Goal: Information Seeking & Learning: Learn about a topic

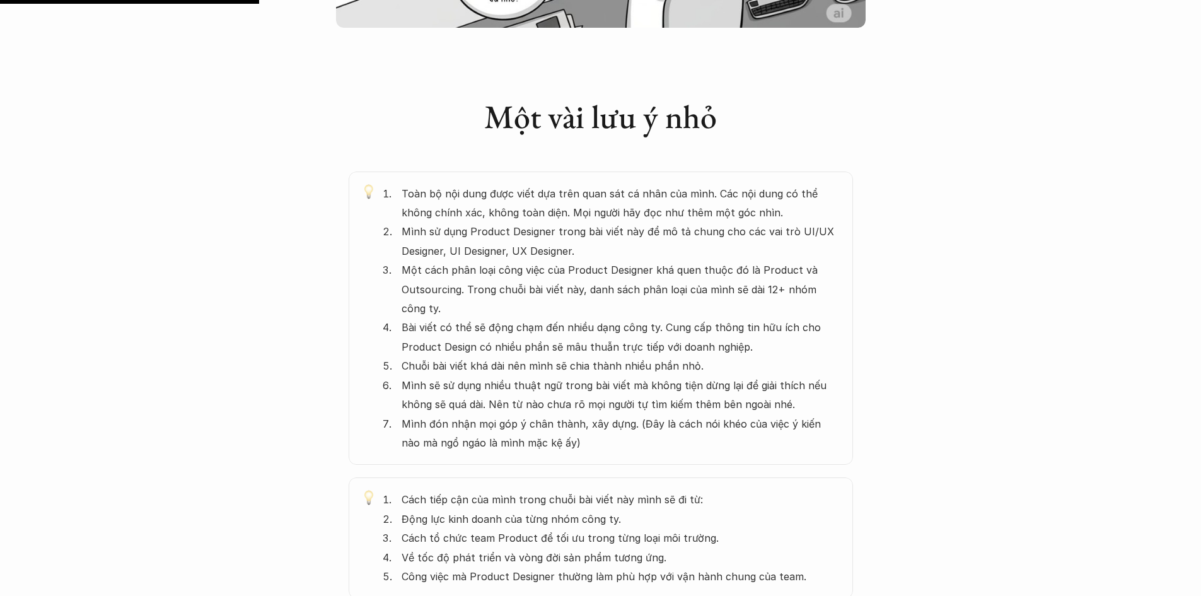
scroll to position [631, 0]
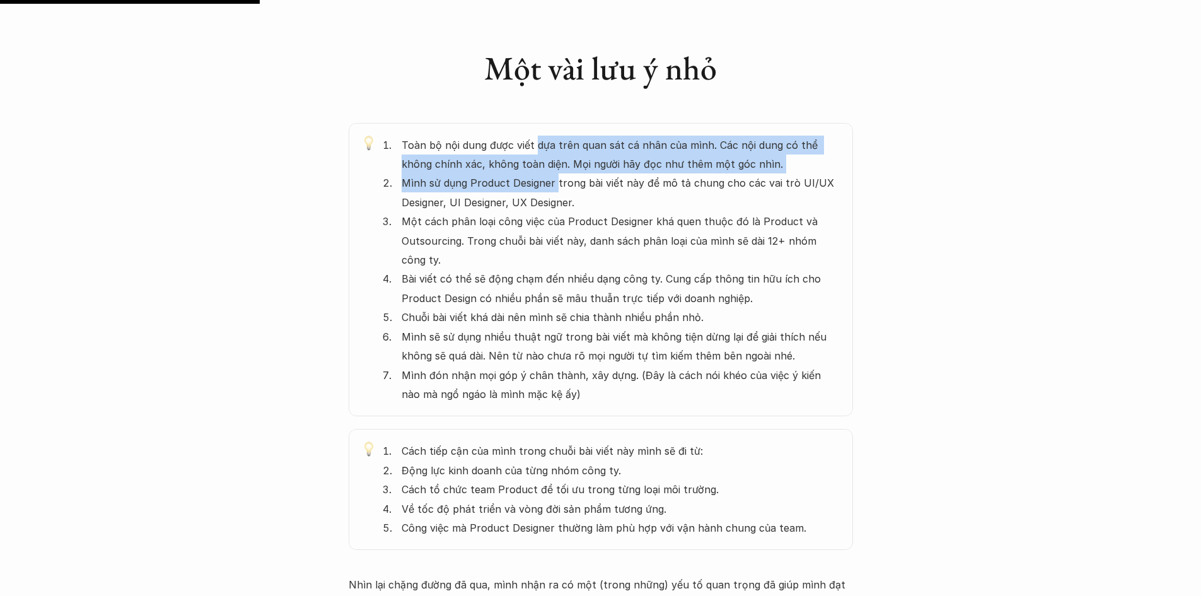
drag, startPoint x: 536, startPoint y: 140, endPoint x: 556, endPoint y: 185, distance: 49.1
click at [556, 185] on ol "Toàn bộ nội dung được viết dựa trên quan sát cá nhân của mình. Các nội dung có …" at bounding box center [612, 270] width 458 height 269
click at [556, 185] on p "Mình sử dụng Product Designer trong bài viết này để mô tả chung cho các vai trò…" at bounding box center [621, 192] width 439 height 38
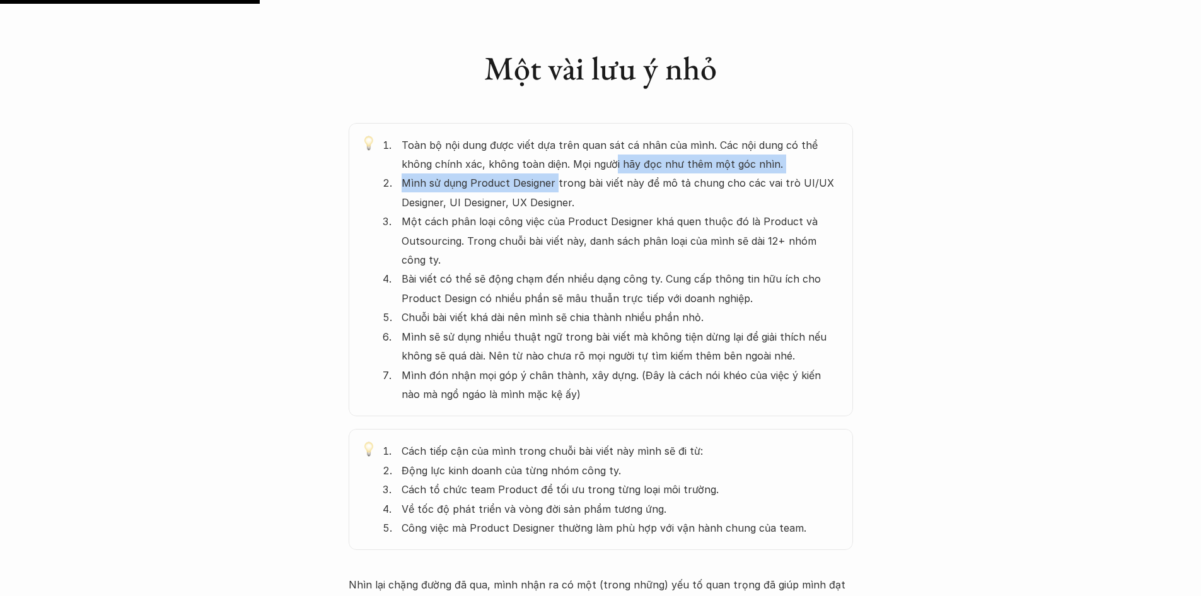
drag, startPoint x: 556, startPoint y: 185, endPoint x: 579, endPoint y: 165, distance: 30.4
click at [579, 165] on ol "Toàn bộ nội dung được viết dựa trên quan sát cá nhân của mình. Các nội dung có …" at bounding box center [612, 270] width 458 height 269
click at [579, 165] on p "Toàn bộ nội dung được viết dựa trên quan sát cá nhân của mình. Các nội dung có …" at bounding box center [621, 155] width 439 height 38
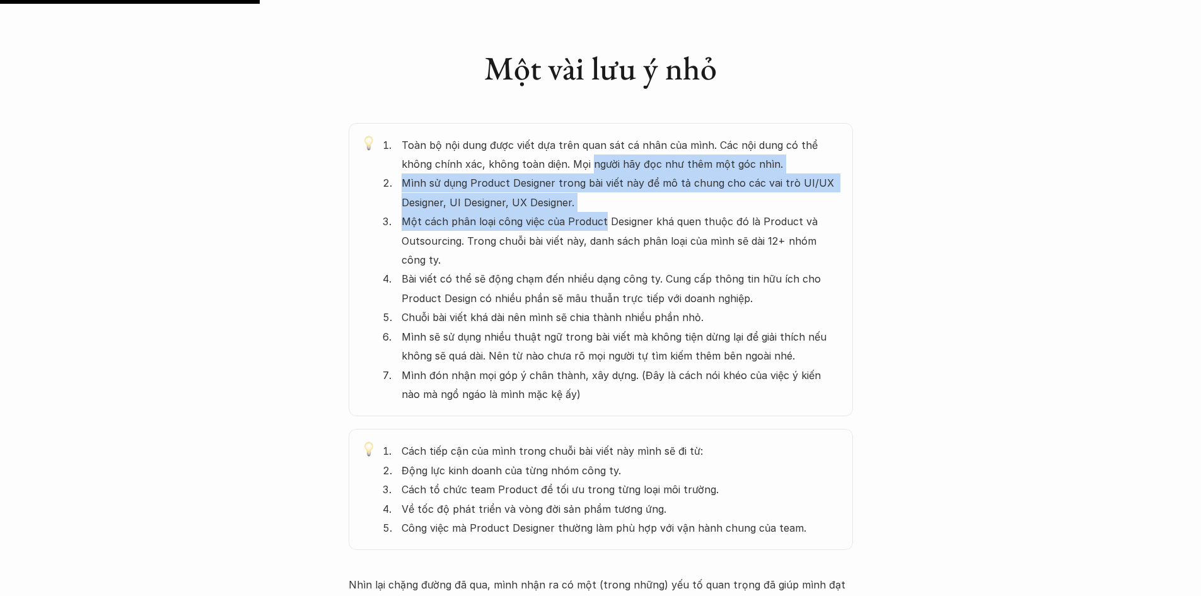
drag, startPoint x: 579, startPoint y: 165, endPoint x: 588, endPoint y: 212, distance: 47.6
click at [588, 212] on ol "Toàn bộ nội dung được viết dựa trên quan sát cá nhân của mình. Các nội dung có …" at bounding box center [612, 270] width 458 height 269
click at [588, 212] on p "Một cách phân loại công việc của Product Designer khá quen thuộc đó là Product …" at bounding box center [621, 240] width 439 height 57
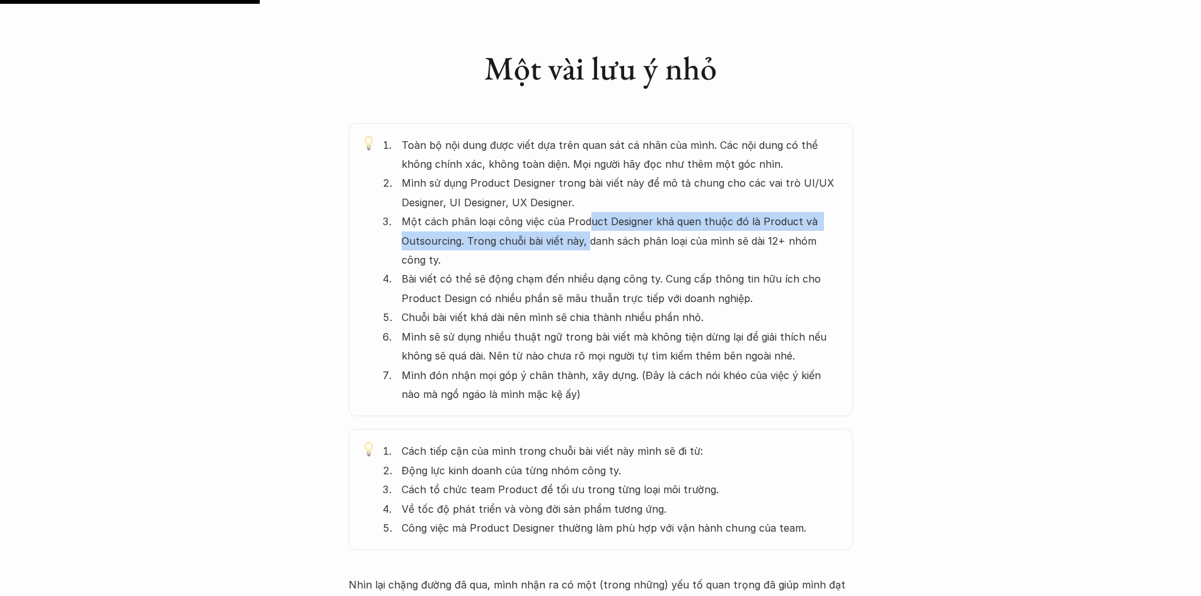
drag, startPoint x: 588, startPoint y: 213, endPoint x: 585, endPoint y: 245, distance: 32.3
click at [585, 245] on p "Một cách phân loại công việc của Product Designer khá quen thuộc đó là Product …" at bounding box center [621, 240] width 439 height 57
click at [585, 244] on p "Một cách phân loại công việc của Product Designer khá quen thuộc đó là Product …" at bounding box center [621, 240] width 439 height 57
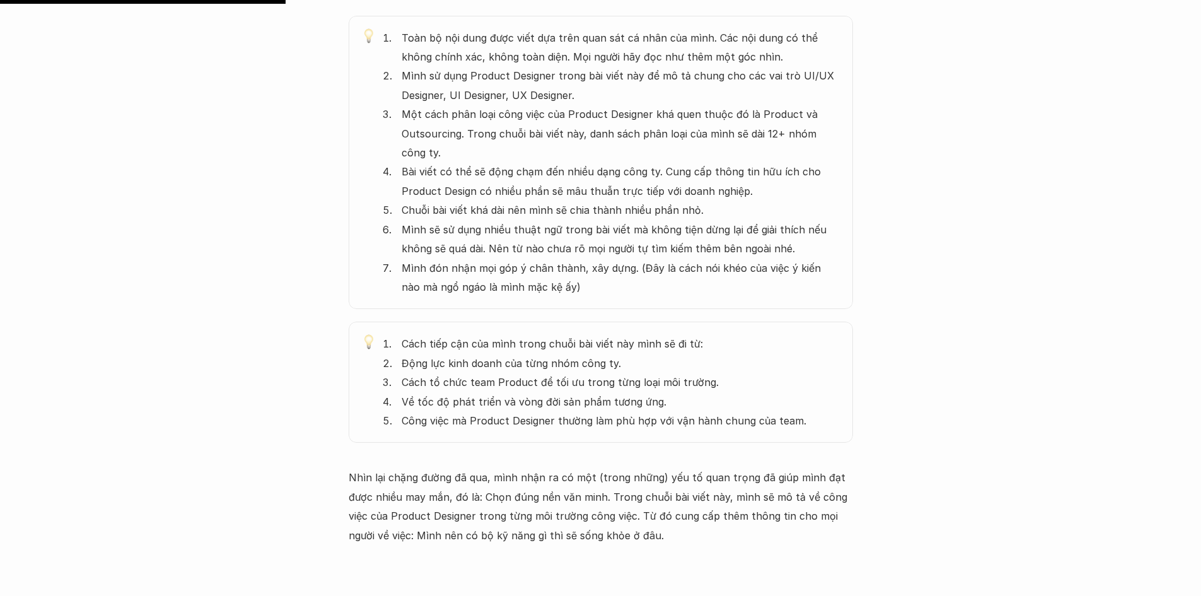
scroll to position [757, 0]
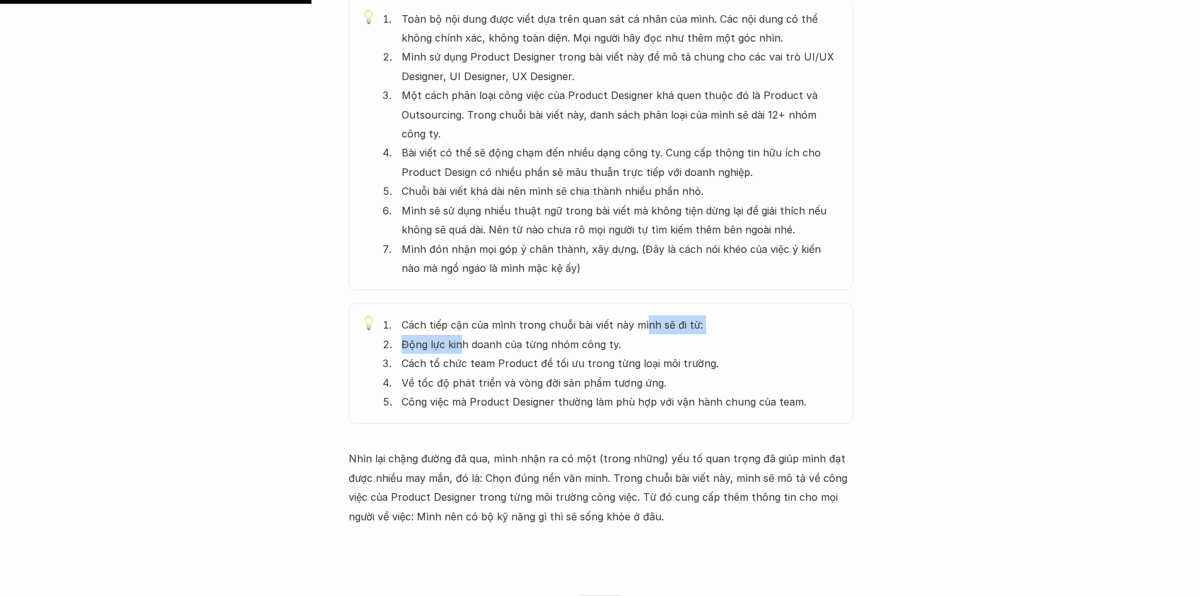
drag, startPoint x: 463, startPoint y: 344, endPoint x: 644, endPoint y: 318, distance: 182.9
click at [644, 318] on ol "Cách tiếp cận của mình trong chuỗi bài viết này mình sẽ đi từ: Động lực kinh do…" at bounding box center [612, 363] width 458 height 96
click at [645, 318] on p "Cách tiếp cận của mình trong chuỗi bài viết này mình sẽ đi từ:" at bounding box center [621, 324] width 439 height 19
click at [683, 328] on p "Cách tiếp cận của mình trong chuỗi bài viết này mình sẽ đi từ:" at bounding box center [621, 324] width 439 height 19
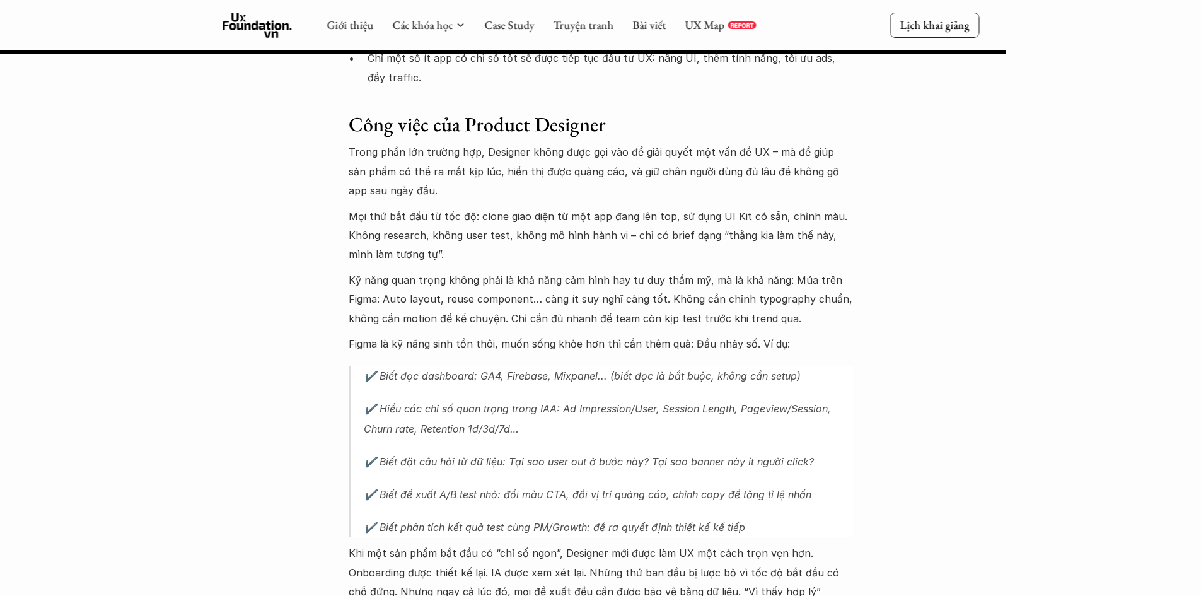
scroll to position [2383, 0]
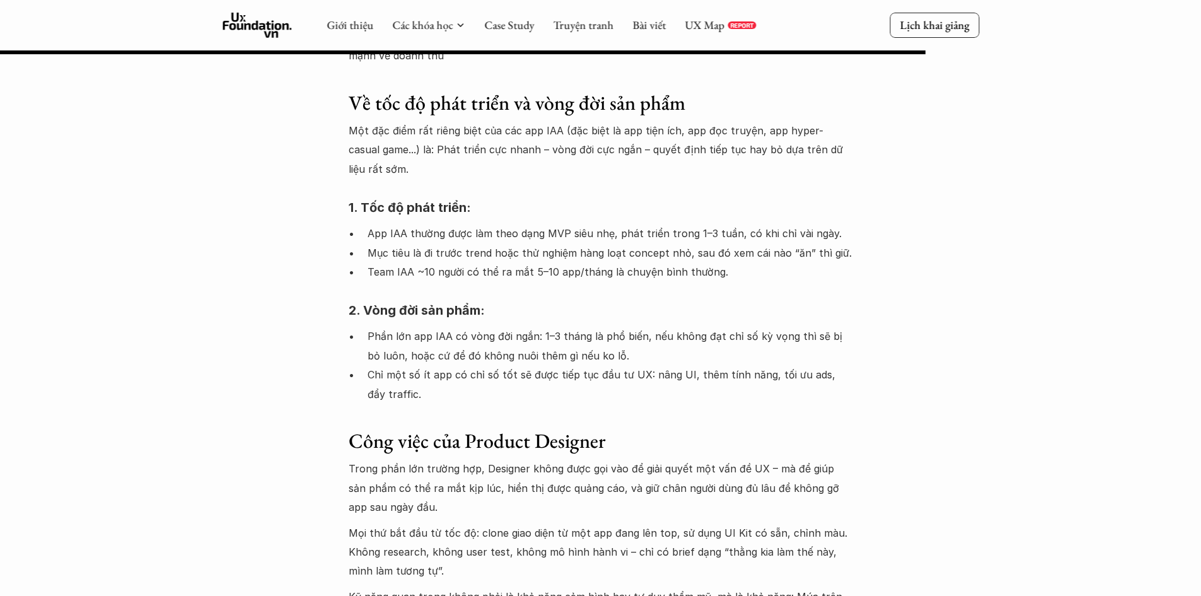
scroll to position [2067, 0]
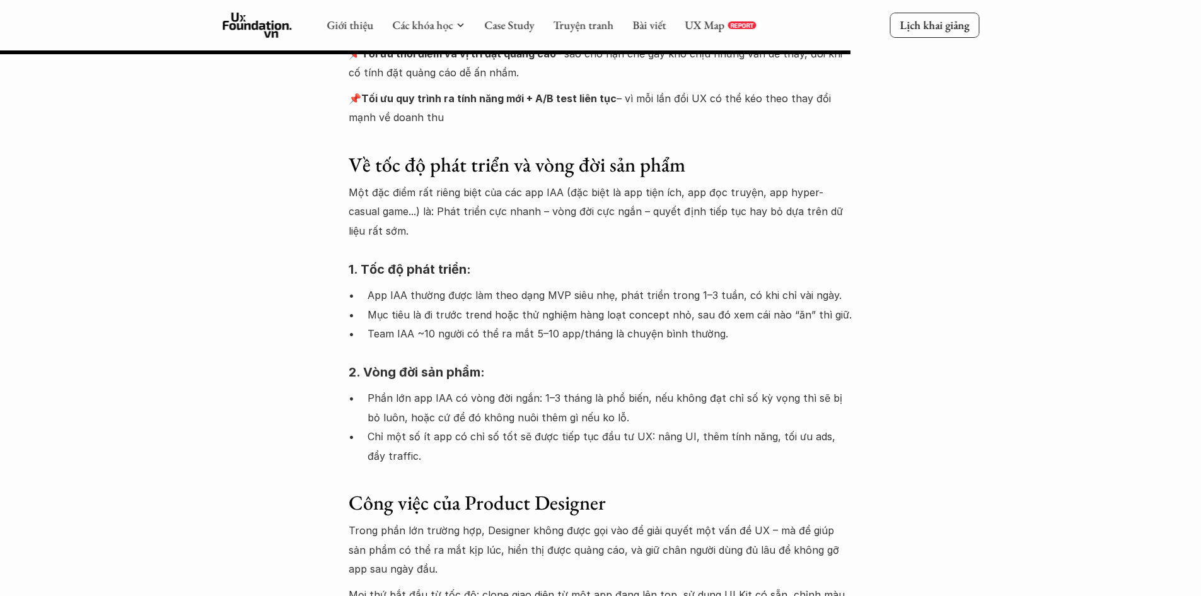
click at [810, 539] on p "Trong phần lớn trường hợp, Designer không được gọi vào để giải quyết một vấn đề…" at bounding box center [601, 549] width 505 height 57
drag, startPoint x: 1148, startPoint y: 151, endPoint x: 969, endPoint y: 154, distance: 179.1
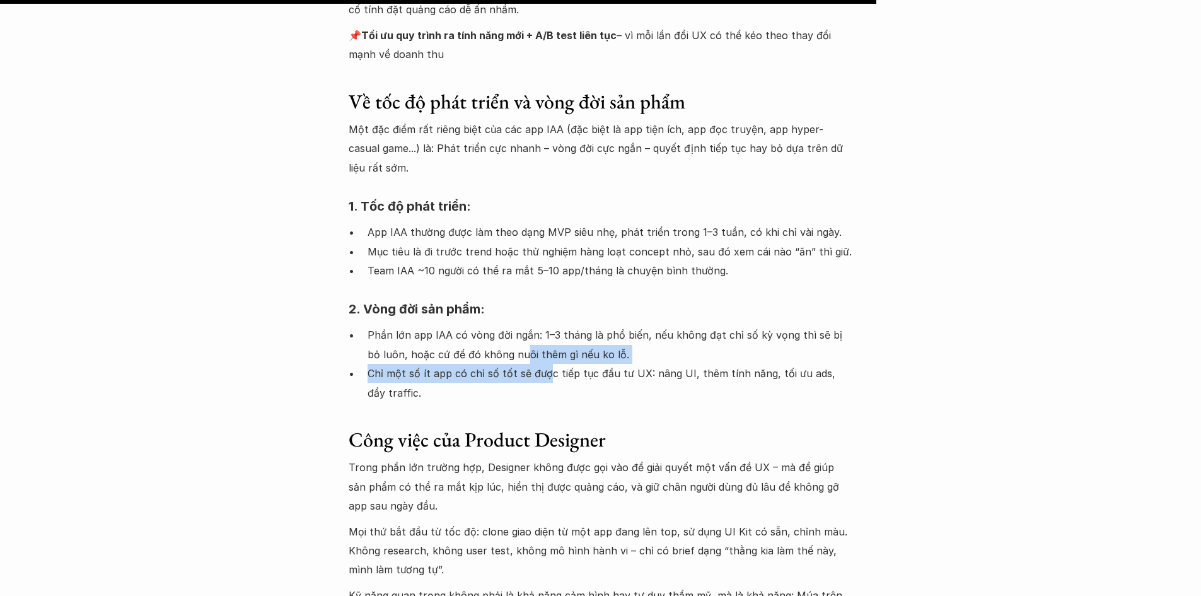
drag, startPoint x: 509, startPoint y: 309, endPoint x: 542, endPoint y: 341, distance: 46.0
click at [542, 341] on ul "Phần lớn app IAA có vòng đời ngắn: 1–3 tháng là phổ biến, nếu không đạt chỉ số …" at bounding box center [601, 363] width 505 height 77
click at [543, 364] on p "Chỉ một số ít app có chỉ số tốt sẽ được tiếp tục đầu tư UX: nâng UI, thêm tính …" at bounding box center [611, 383] width 486 height 38
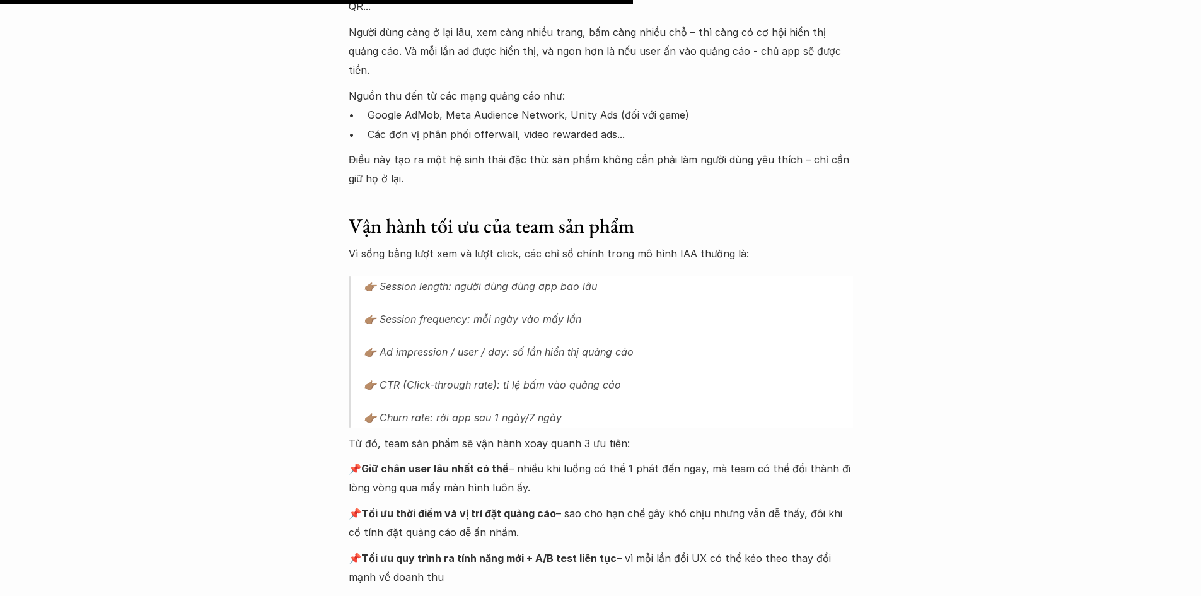
scroll to position [1626, 0]
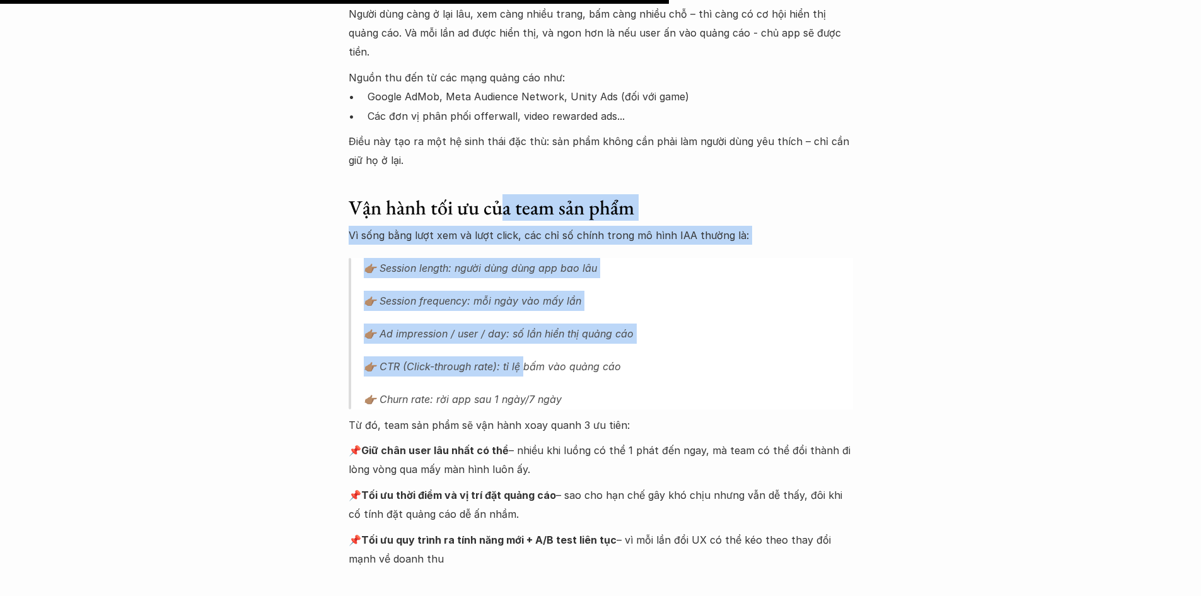
drag, startPoint x: 506, startPoint y: 161, endPoint x: 525, endPoint y: 322, distance: 161.9
click at [525, 356] on p "👉🏽 CTR (Click-through rate): tỉ lệ bấm vào quảng cáo" at bounding box center [608, 366] width 489 height 20
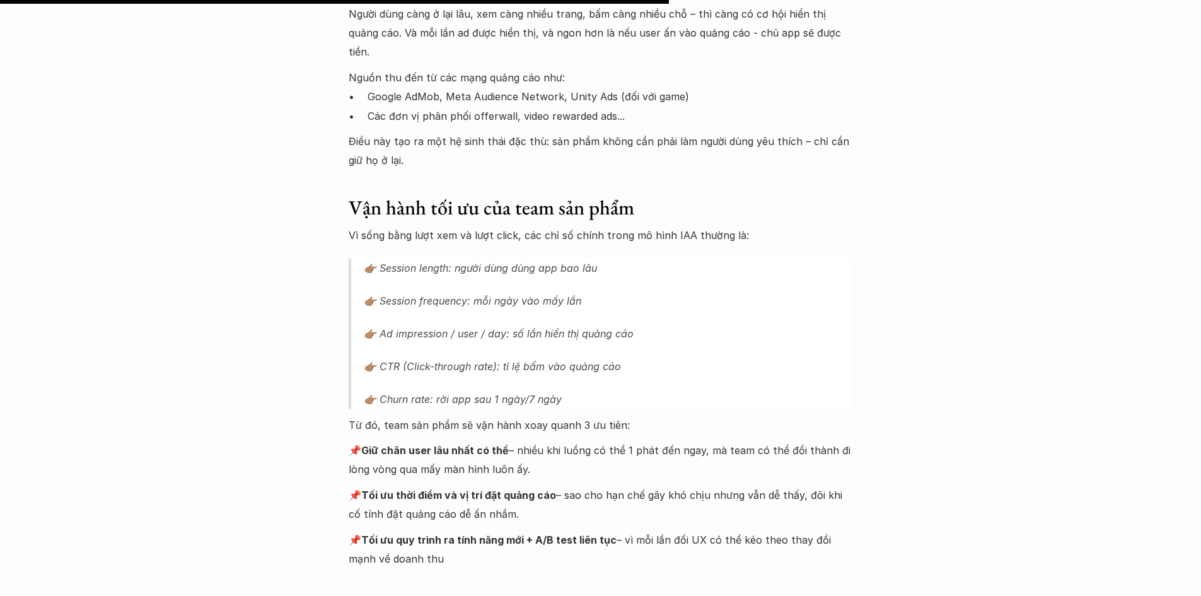
drag, startPoint x: 529, startPoint y: 180, endPoint x: 781, endPoint y: 204, distance: 252.8
click at [781, 226] on p "Vì sống bằng lượt xem và lượt click, các chỉ số chính trong mô hình IAA thường …" at bounding box center [601, 235] width 505 height 19
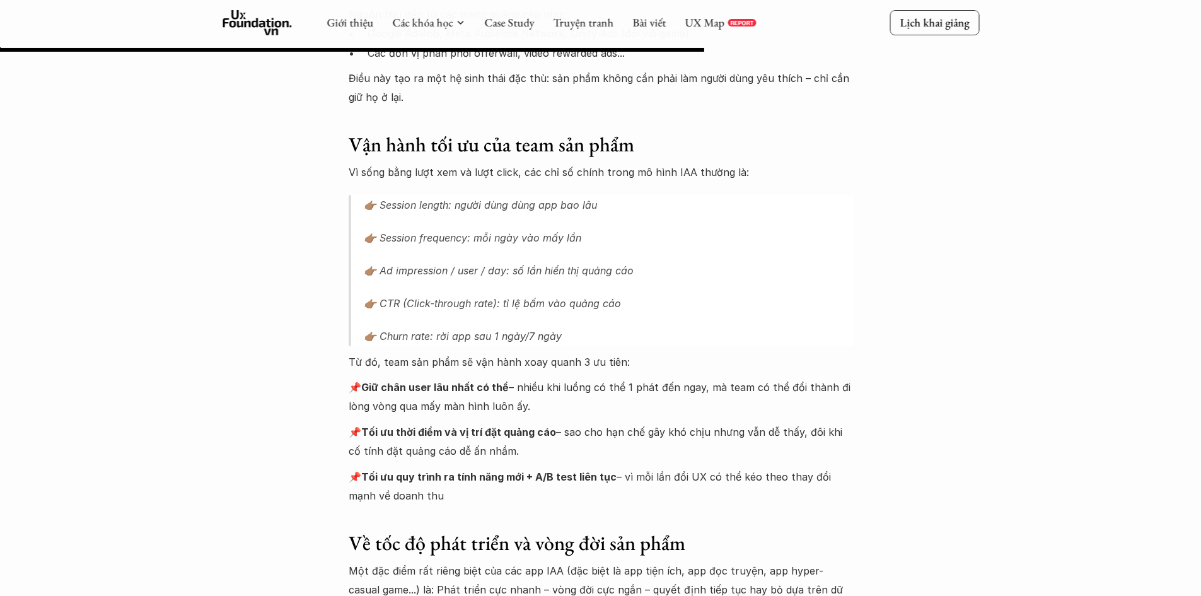
scroll to position [1752, 0]
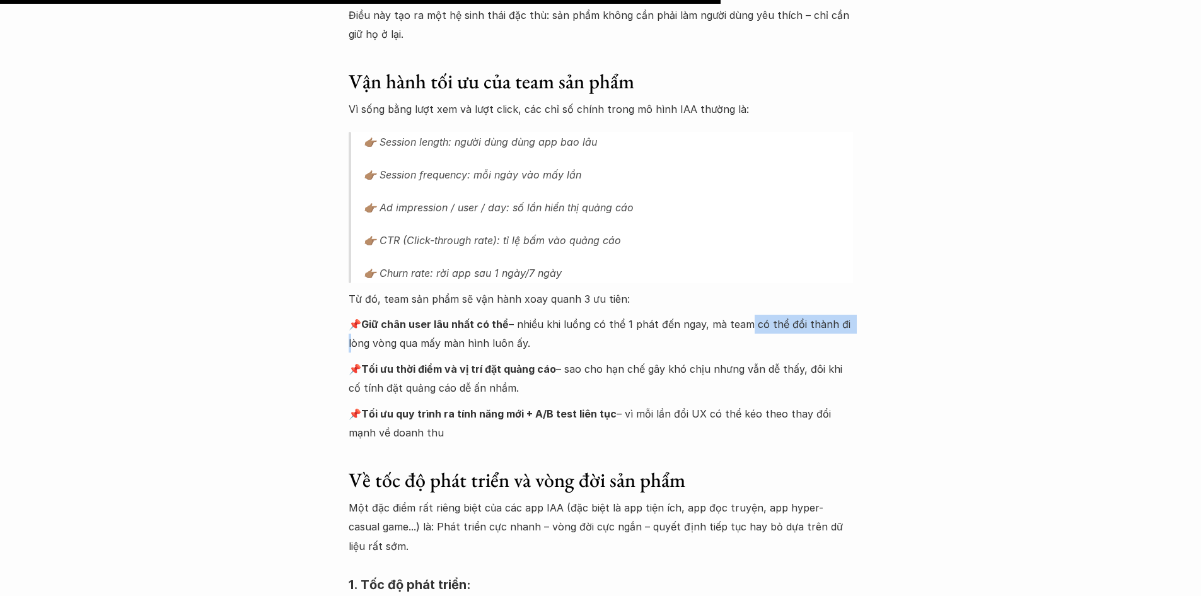
drag, startPoint x: 747, startPoint y: 291, endPoint x: 862, endPoint y: 290, distance: 114.8
click at [862, 290] on div "Lúa hóa kiến thức Chọn đúng nền văn minh - Phần 1: IAA (In-App Advertising) 🕔 […" at bounding box center [600, 56] width 1201 height 3491
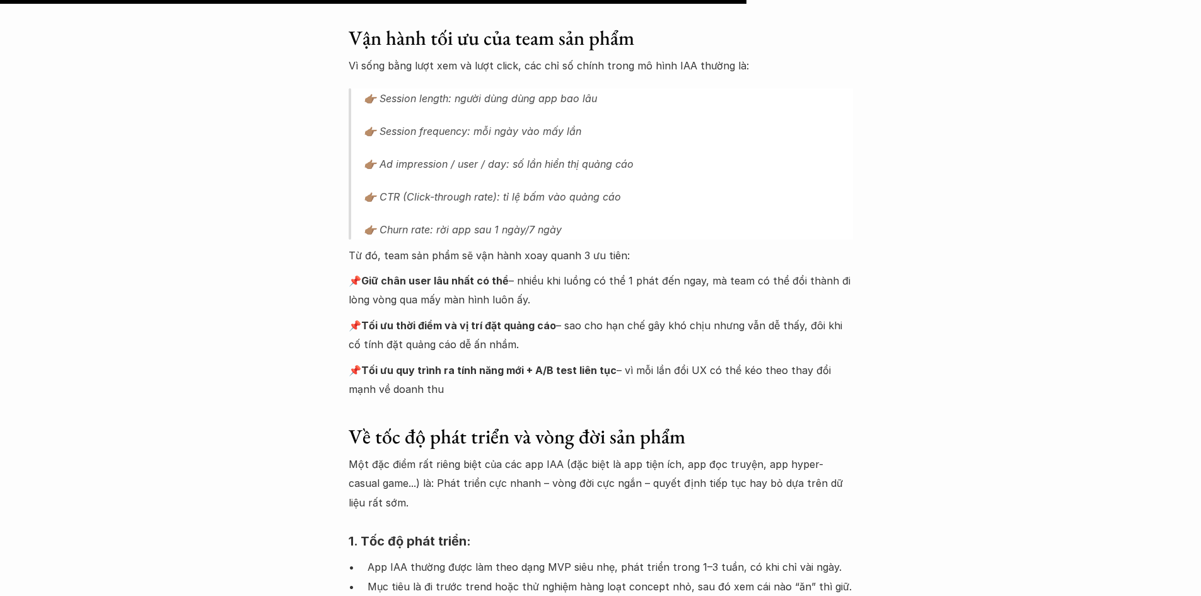
scroll to position [1815, 0]
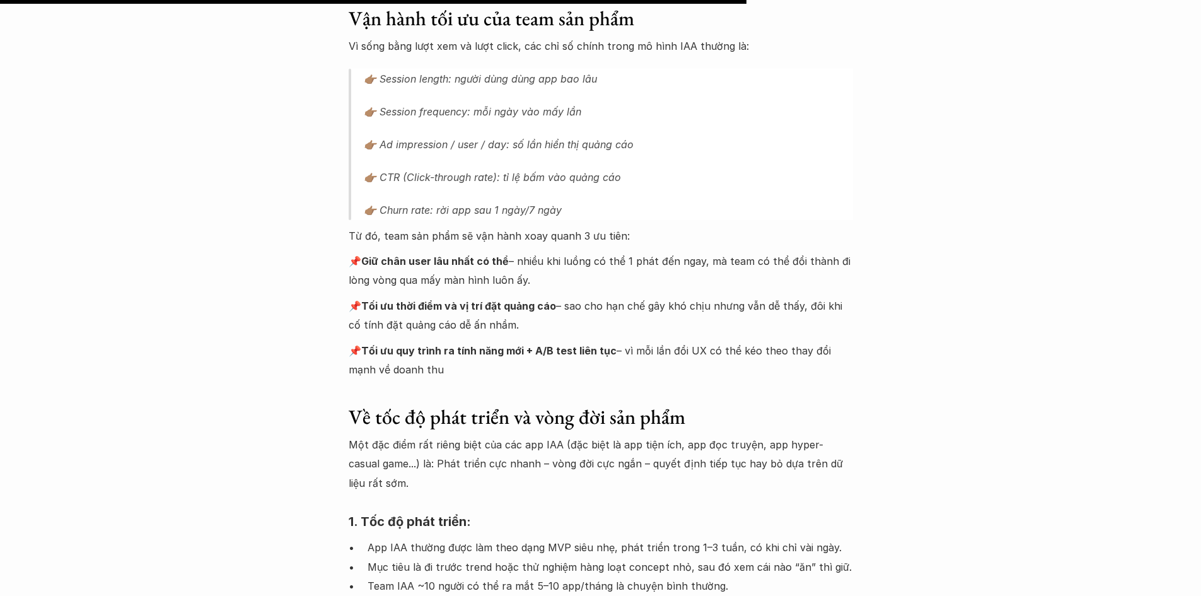
drag, startPoint x: 310, startPoint y: 231, endPoint x: 553, endPoint y: 290, distance: 249.8
click at [553, 296] on p "📌 Tối ưu thời điểm và vị trí đặt quảng cáo – sao cho hạn chế gây khó chịu nhưng…" at bounding box center [601, 315] width 505 height 38
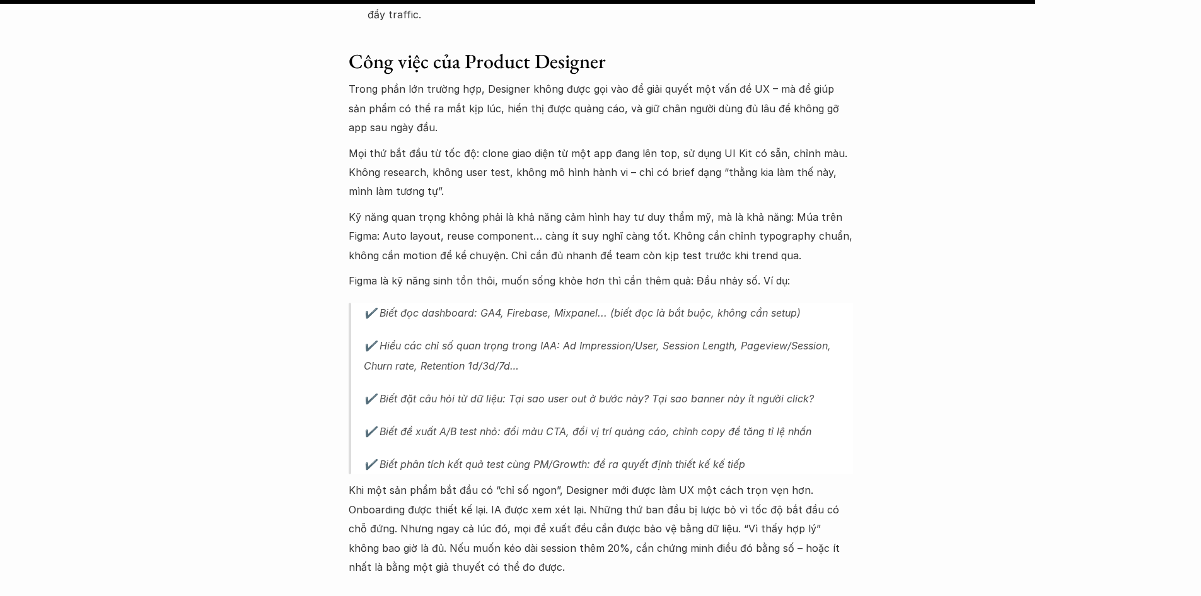
scroll to position [2572, 0]
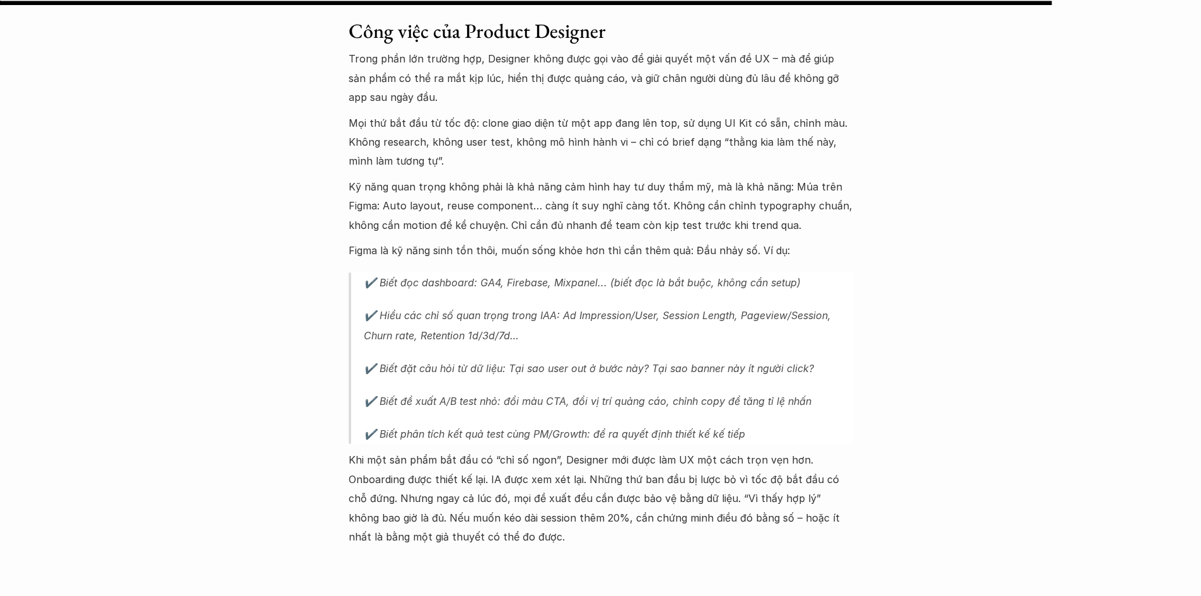
drag, startPoint x: 631, startPoint y: 275, endPoint x: 628, endPoint y: 289, distance: 14.4
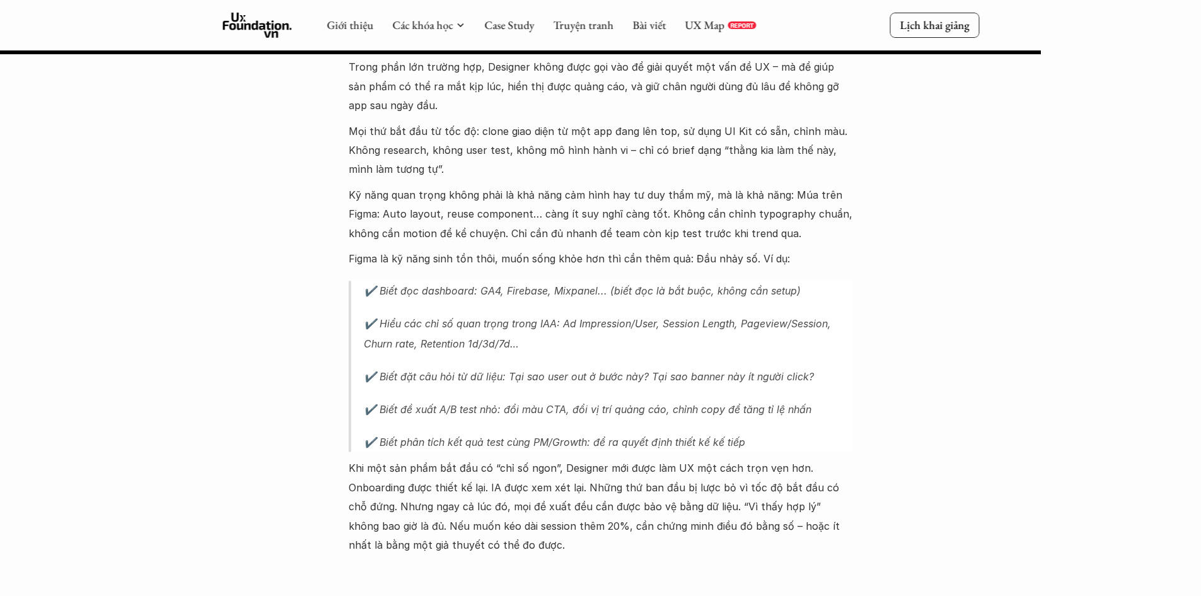
click at [628, 313] on p "✔️ Hiểu các chỉ số quan trọng trong IAA: Ad Impression/User, Session Length, Pa…" at bounding box center [608, 333] width 489 height 40
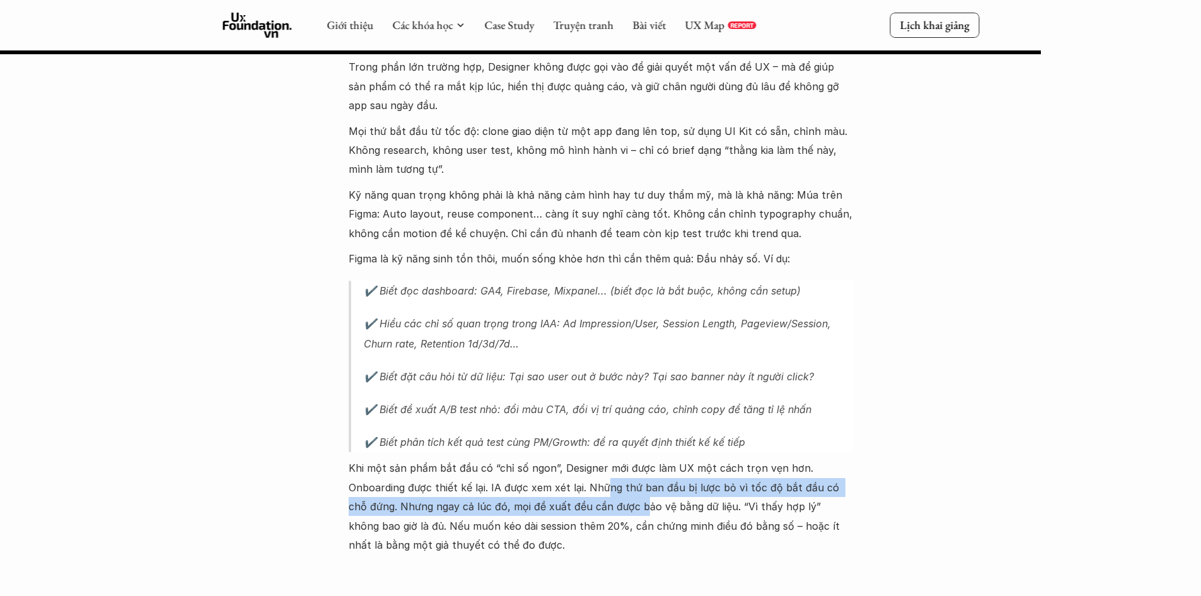
drag, startPoint x: 616, startPoint y: 457, endPoint x: 623, endPoint y: 470, distance: 14.4
click at [623, 470] on p "Khi một sản phẩm bắt đầu có “chỉ số ngon”, Designer mới được làm UX một cách tr…" at bounding box center [601, 507] width 505 height 96
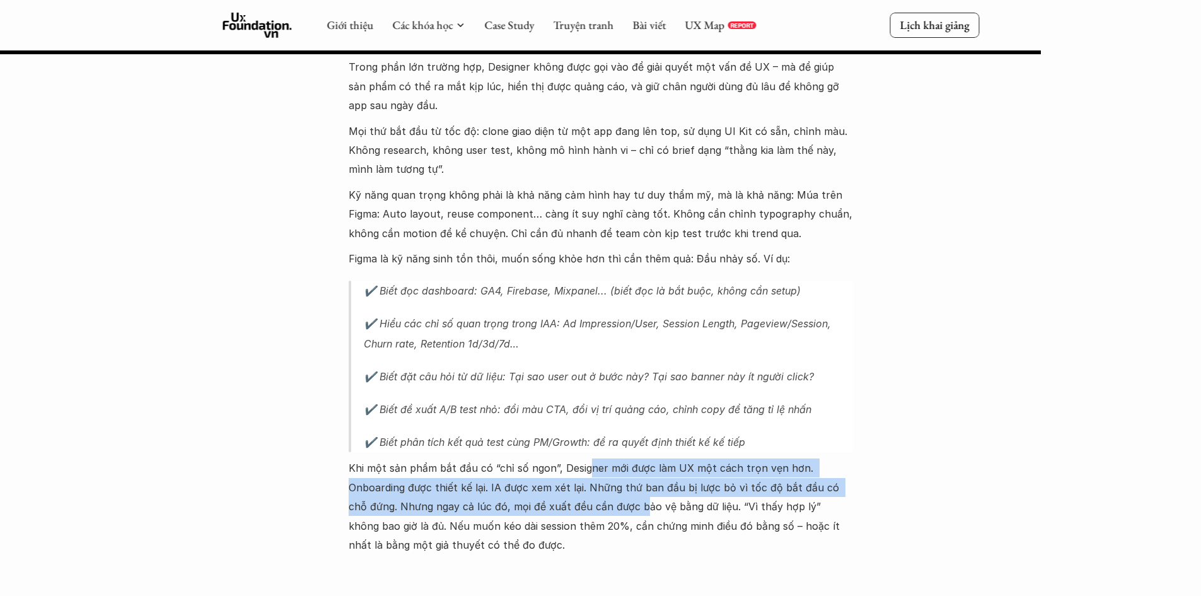
drag, startPoint x: 623, startPoint y: 470, endPoint x: 583, endPoint y: 440, distance: 50.0
click at [583, 459] on p "Khi một sản phẩm bắt đầu có “chỉ số ngon”, Designer mới được làm UX một cách tr…" at bounding box center [601, 507] width 505 height 96
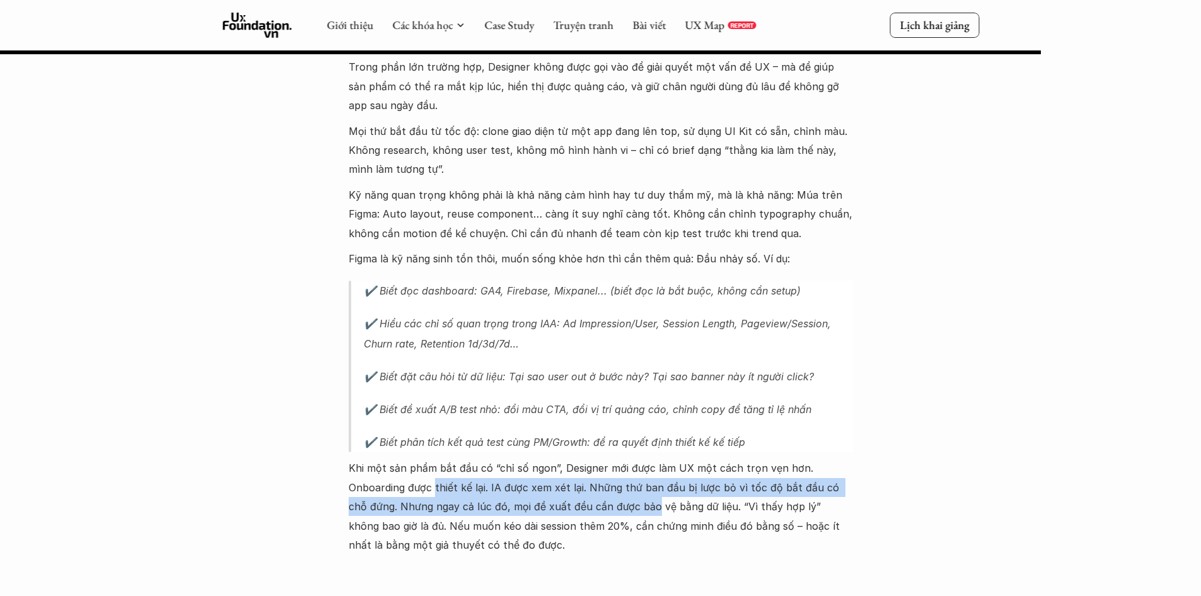
drag, startPoint x: 435, startPoint y: 443, endPoint x: 631, endPoint y: 475, distance: 198.7
click at [631, 475] on p "Khi một sản phẩm bắt đầu có “chỉ số ngon”, Designer mới được làm UX một cách tr…" at bounding box center [601, 507] width 505 height 96
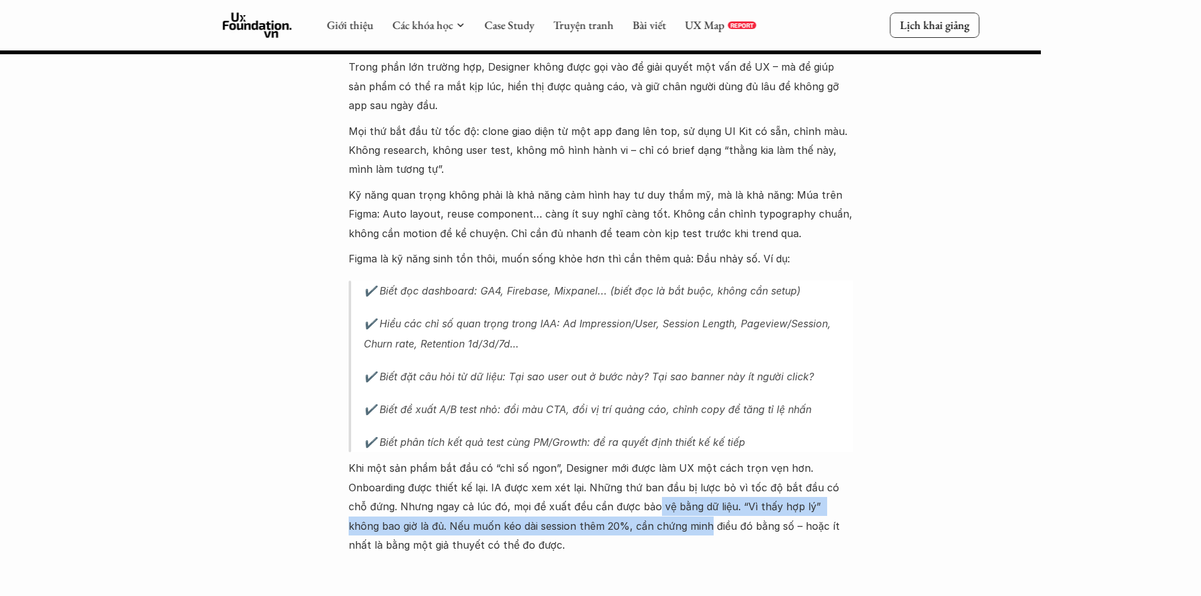
drag, startPoint x: 631, startPoint y: 475, endPoint x: 637, endPoint y: 493, distance: 18.8
click at [637, 493] on p "Khi một sản phẩm bắt đầu có “chỉ số ngon”, Designer mới được làm UX một cách tr…" at bounding box center [601, 507] width 505 height 96
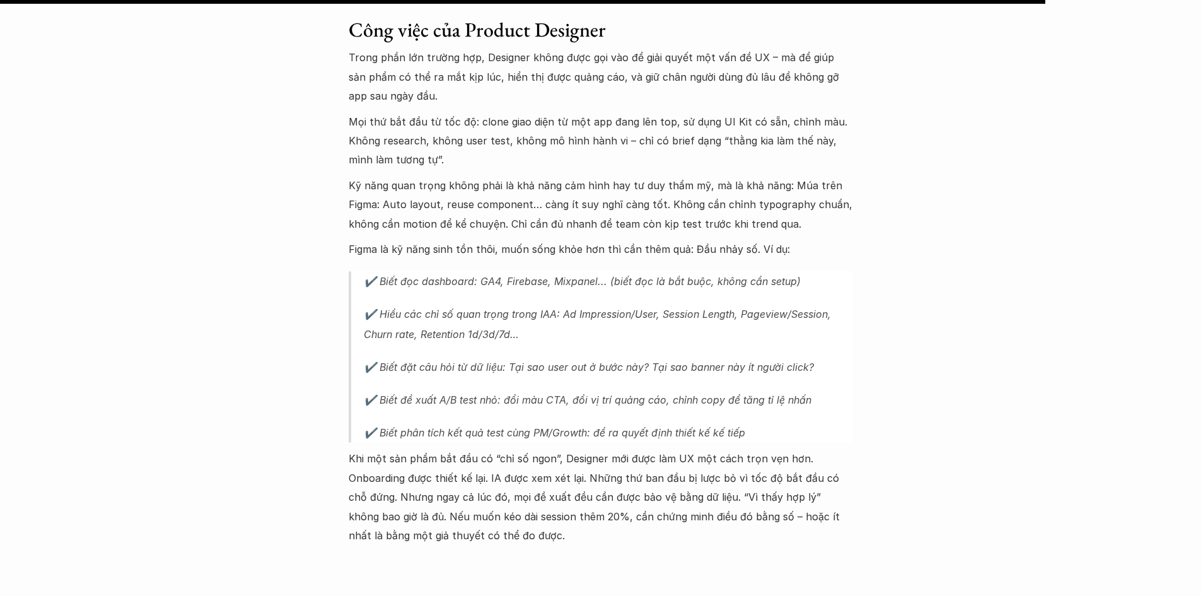
scroll to position [2542, 0]
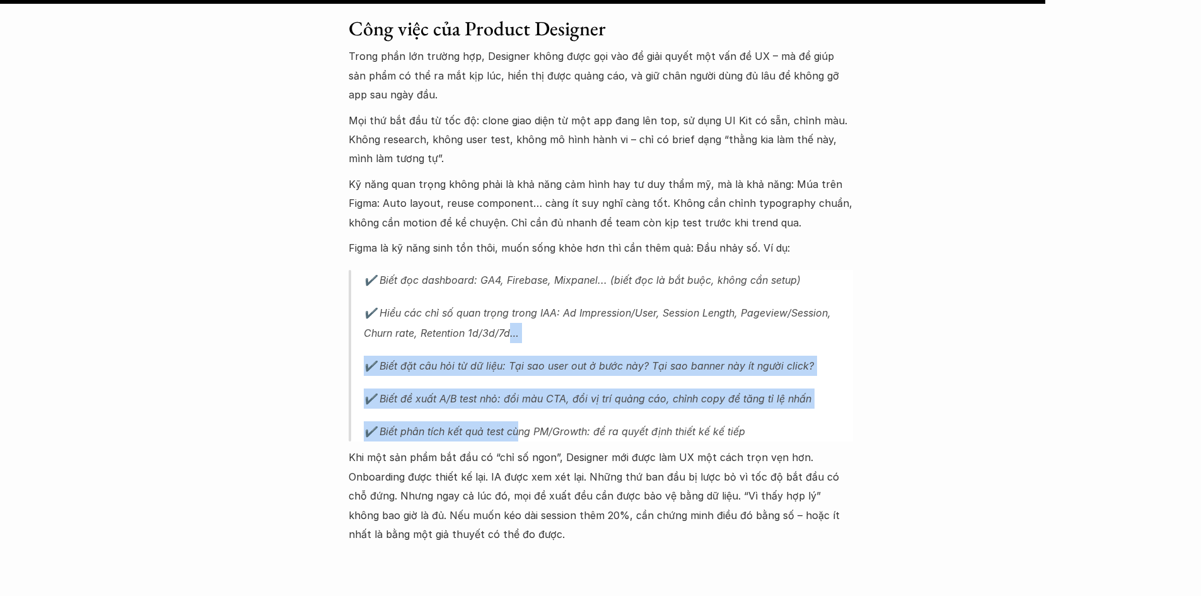
drag, startPoint x: 513, startPoint y: 318, endPoint x: 522, endPoint y: 372, distance: 54.3
click at [522, 372] on blockquote "✔️ Biết đọc dashboard: GA4, Firebase, Mixpanel... (biết đọc là bắt buộc, không …" at bounding box center [601, 356] width 505 height 172
drag, startPoint x: 520, startPoint y: 372, endPoint x: 429, endPoint y: 286, distance: 125.8
click at [429, 286] on blockquote "✔️ Biết đọc dashboard: GA4, Firebase, Mixpanel... (biết đọc là bắt buộc, không …" at bounding box center [601, 356] width 505 height 172
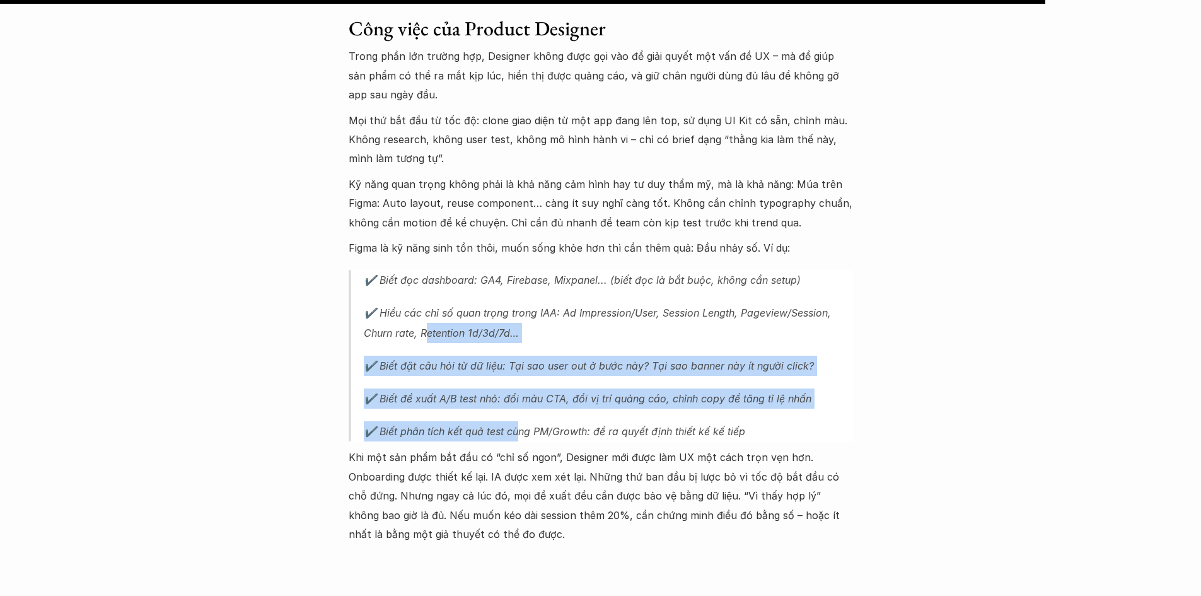
click at [429, 303] on p "✔️ Hiểu các chỉ số quan trọng trong IAA: Ad Impression/User, Session Length, Pa…" at bounding box center [608, 323] width 489 height 40
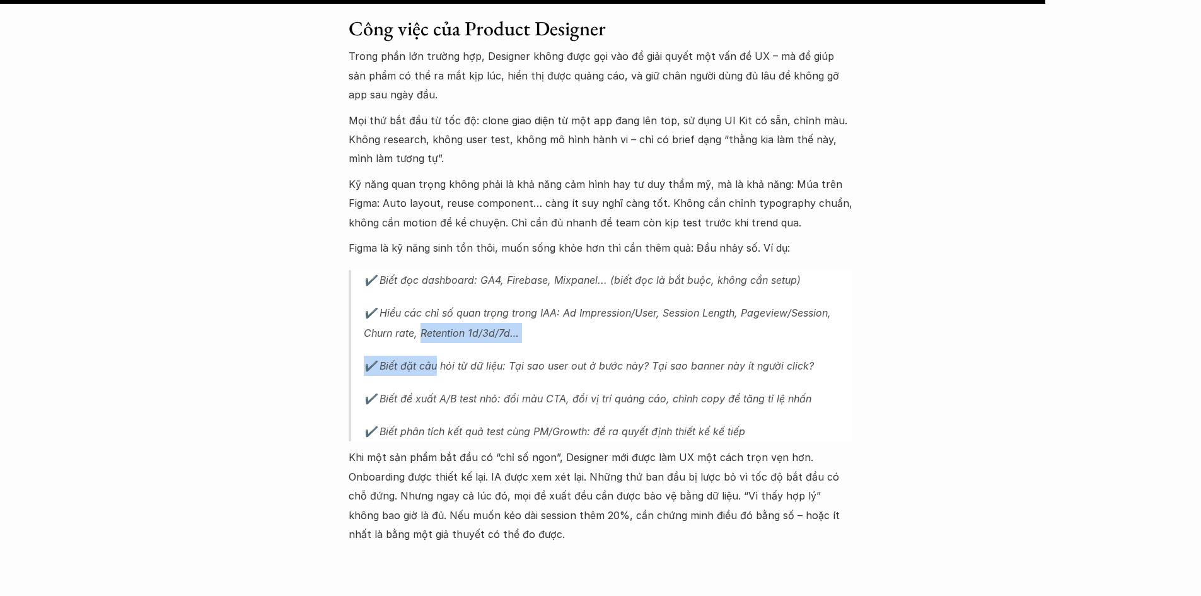
drag, startPoint x: 429, startPoint y: 286, endPoint x: 430, endPoint y: 309, distance: 23.4
click at [430, 309] on blockquote "✔️ Biết đọc dashboard: GA4, Firebase, Mixpanel... (biết đọc là bắt buộc, không …" at bounding box center [601, 356] width 505 height 172
click at [357, 329] on blockquote "✔️ Biết đọc dashboard: GA4, Firebase, Mixpanel... (biết đọc là bắt buộc, không …" at bounding box center [601, 356] width 505 height 172
click at [373, 356] on p "✔️ Biết đặt câu hỏi từ dữ liệu: Tại sao user out ở bước này? Tại sao banner này…" at bounding box center [608, 366] width 489 height 20
click at [367, 356] on p "✔️ Biết đặt câu hỏi từ dữ liệu: Tại sao user out ở bước này? Tại sao banner này…" at bounding box center [608, 366] width 489 height 20
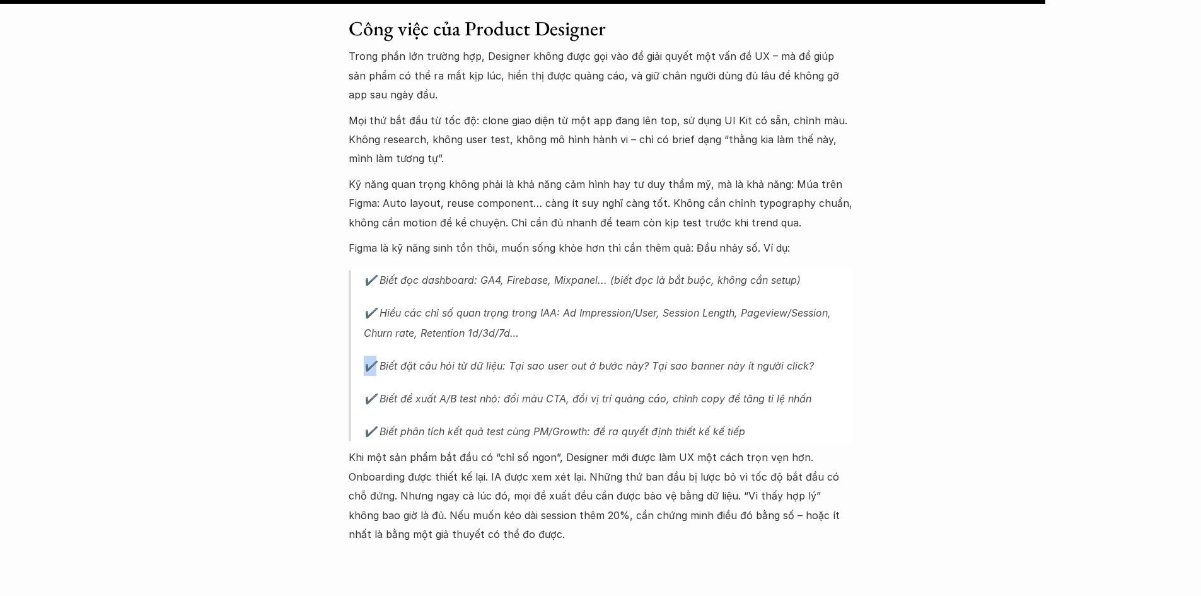
drag, startPoint x: 366, startPoint y: 330, endPoint x: 374, endPoint y: 332, distance: 8.4
click at [374, 356] on p "✔️ Biết đặt câu hỏi từ dữ liệu: Tại sao user out ở bước này? Tại sao banner này…" at bounding box center [608, 366] width 489 height 20
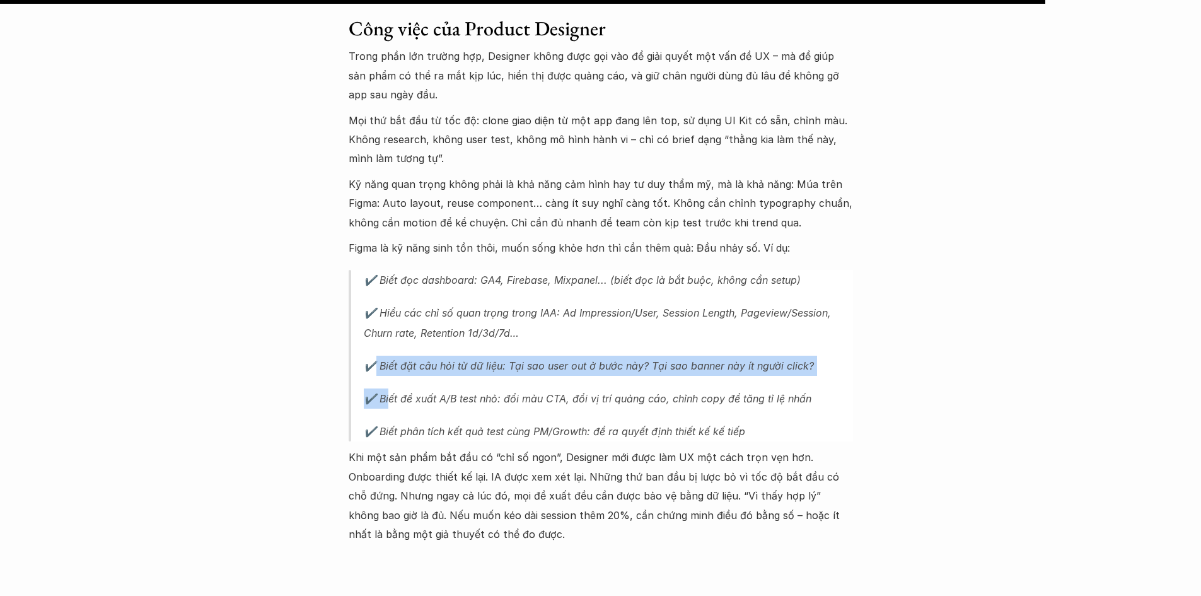
drag, startPoint x: 374, startPoint y: 332, endPoint x: 389, endPoint y: 364, distance: 35.5
click at [389, 364] on blockquote "✔️ Biết đọc dashboard: GA4, Firebase, Mixpanel... (biết đọc là bắt buộc, không …" at bounding box center [601, 356] width 505 height 172
click at [389, 389] on p "✔️ Biết đề xuất A/B test nhỏ: đổi màu CTA, đổi vị trí quảng cáo, chỉnh copy để …" at bounding box center [608, 399] width 489 height 20
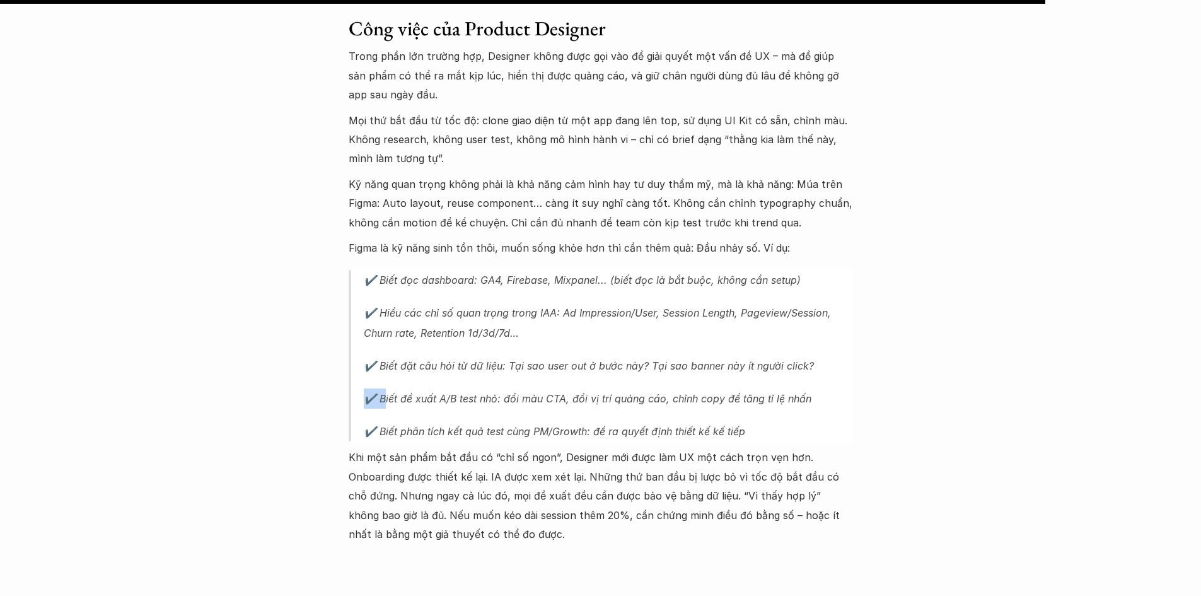
drag, startPoint x: 385, startPoint y: 363, endPoint x: 364, endPoint y: 357, distance: 21.6
click at [364, 389] on p "✔️ Biết đề xuất A/B test nhỏ: đổi màu CTA, đổi vị trí quảng cáo, chỉnh copy để …" at bounding box center [608, 399] width 489 height 20
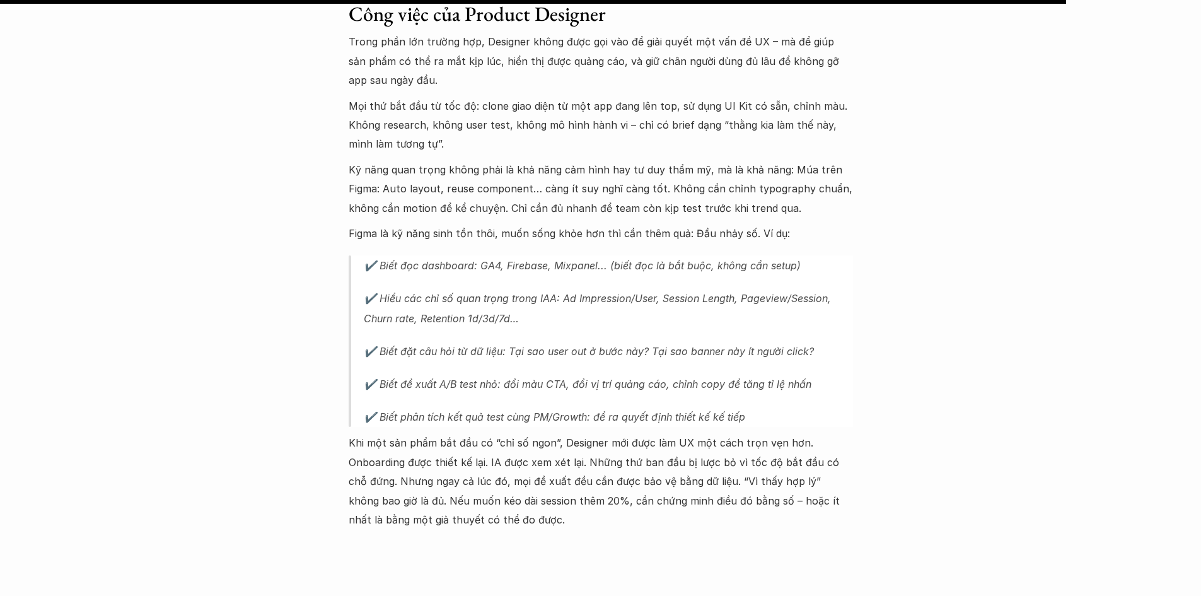
scroll to position [2528, 0]
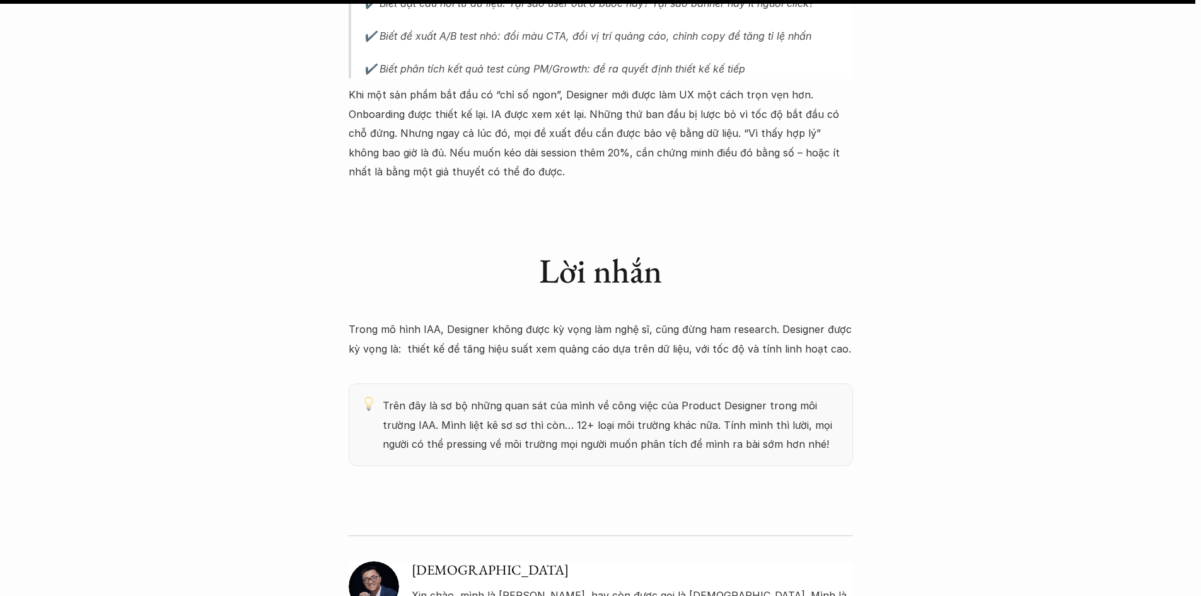
scroll to position [2906, 0]
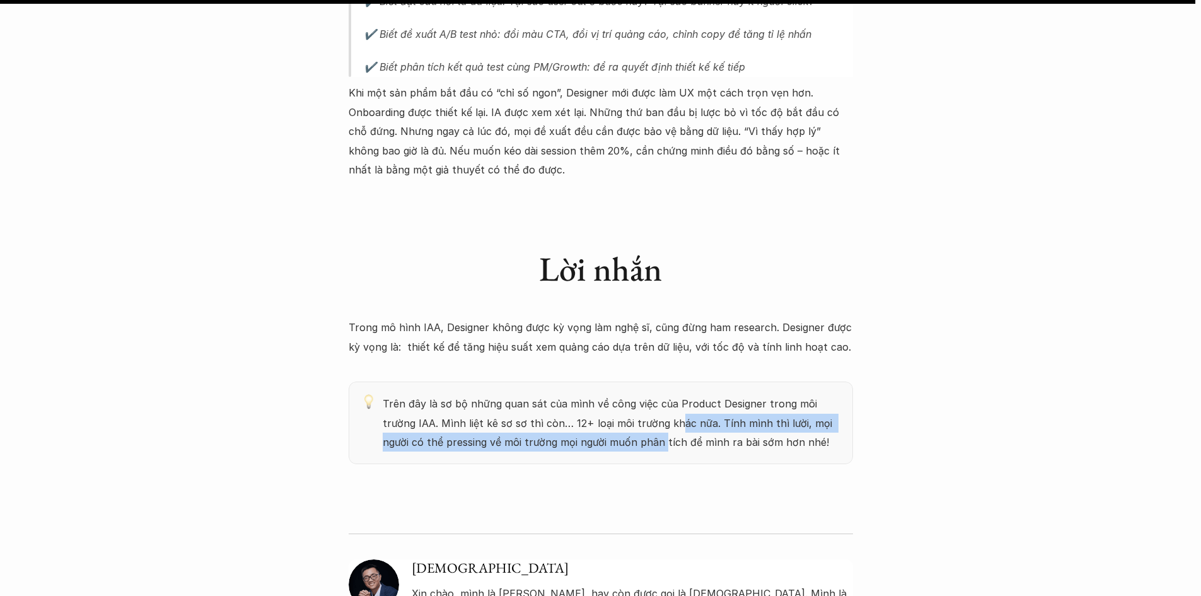
drag, startPoint x: 619, startPoint y: 396, endPoint x: 640, endPoint y: 378, distance: 27.3
click at [640, 394] on p "Trên đây là sơ bộ những quan sát của mình về công việc của Product Designer tro…" at bounding box center [612, 422] width 458 height 57
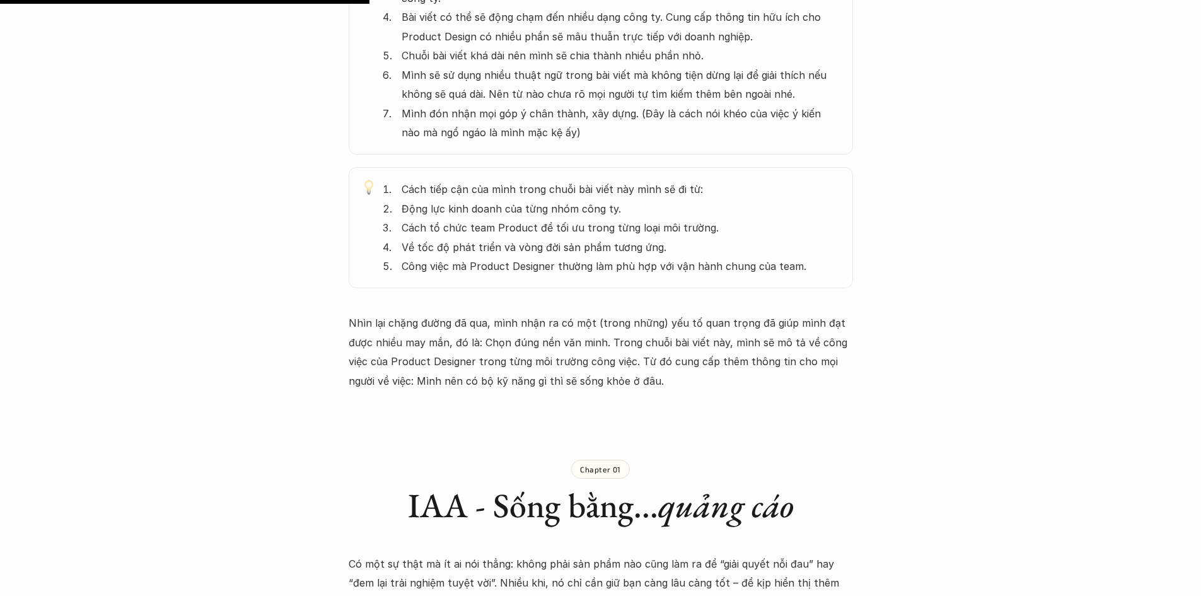
scroll to position [897, 0]
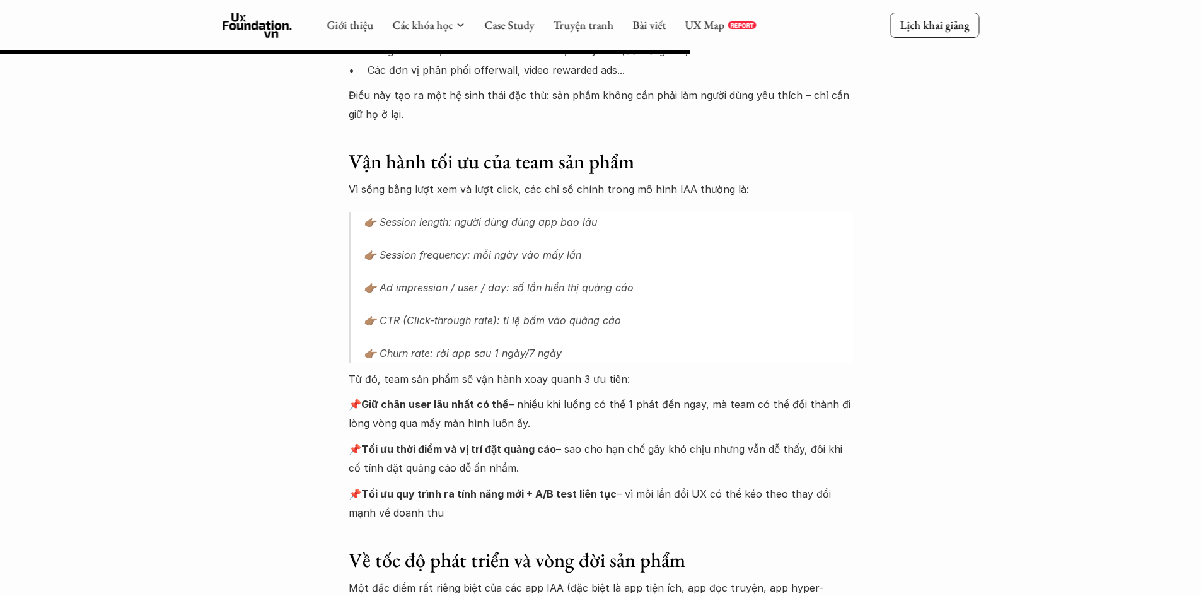
scroll to position [1615, 0]
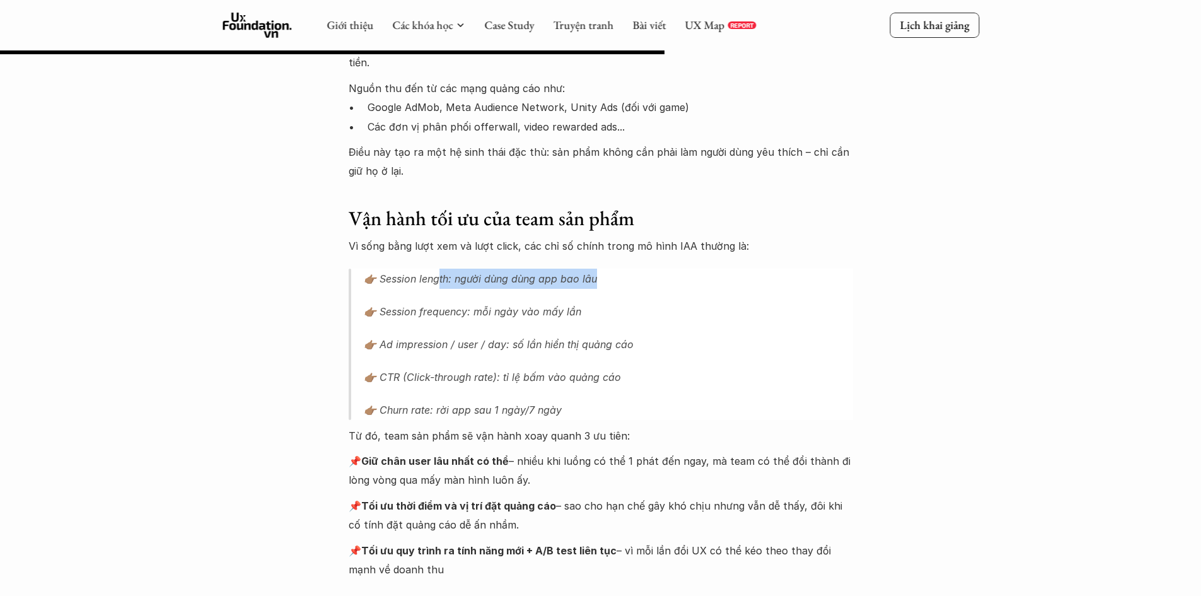
drag, startPoint x: 441, startPoint y: 238, endPoint x: 672, endPoint y: 237, distance: 230.8
click at [672, 269] on p "👉🏽 Session length: người dùng dùng app bao lâu" at bounding box center [608, 279] width 489 height 20
click at [431, 269] on p "👉🏽 Session length: người dùng dùng app bao lâu" at bounding box center [608, 279] width 489 height 20
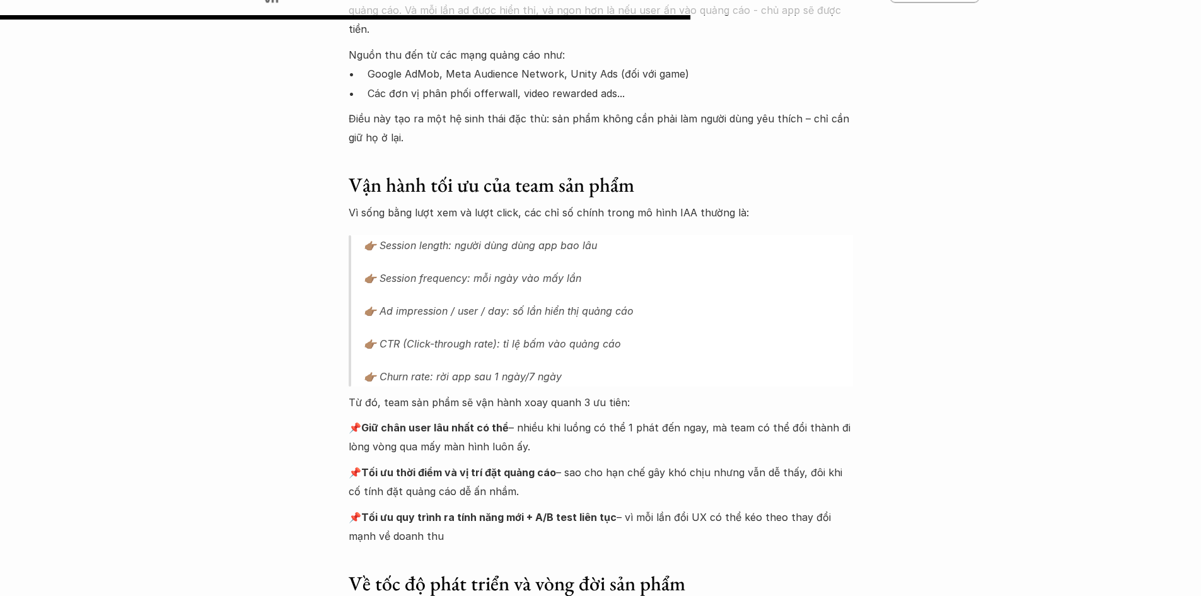
scroll to position [1678, 0]
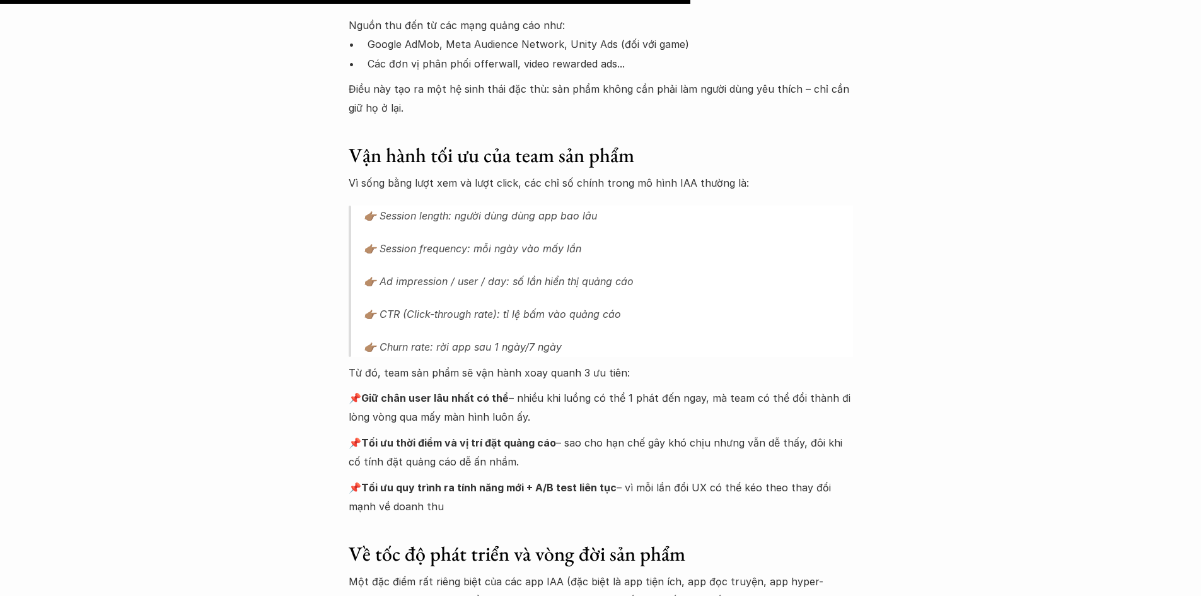
click at [473, 436] on strong "Tối ưu thời điểm và vị trí đặt quảng cáo" at bounding box center [458, 442] width 195 height 13
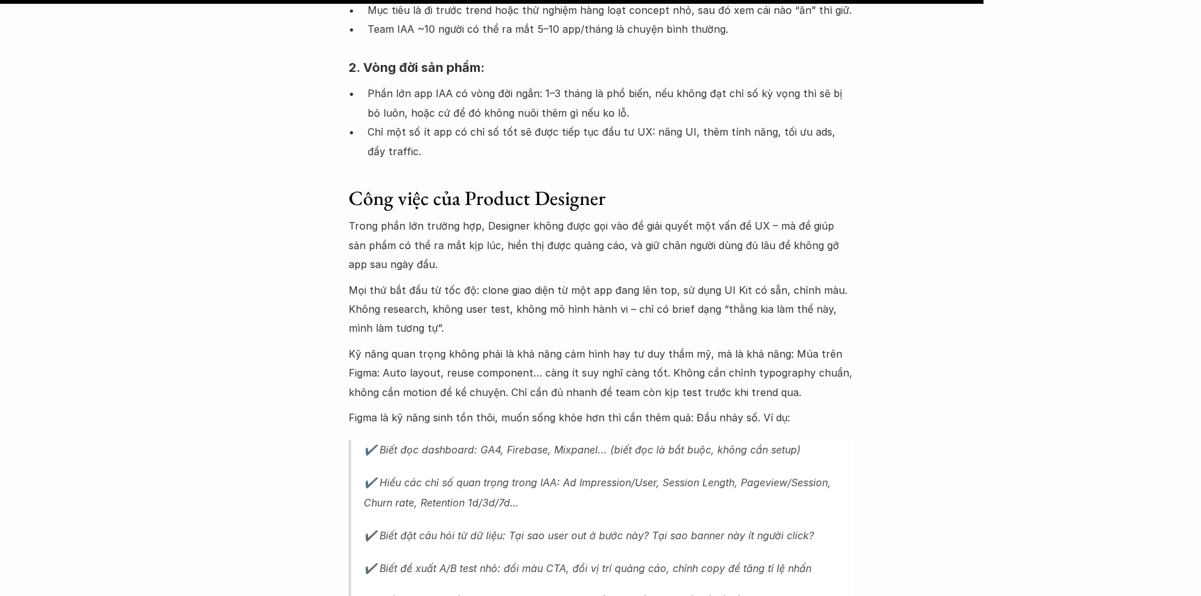
scroll to position [2561, 0]
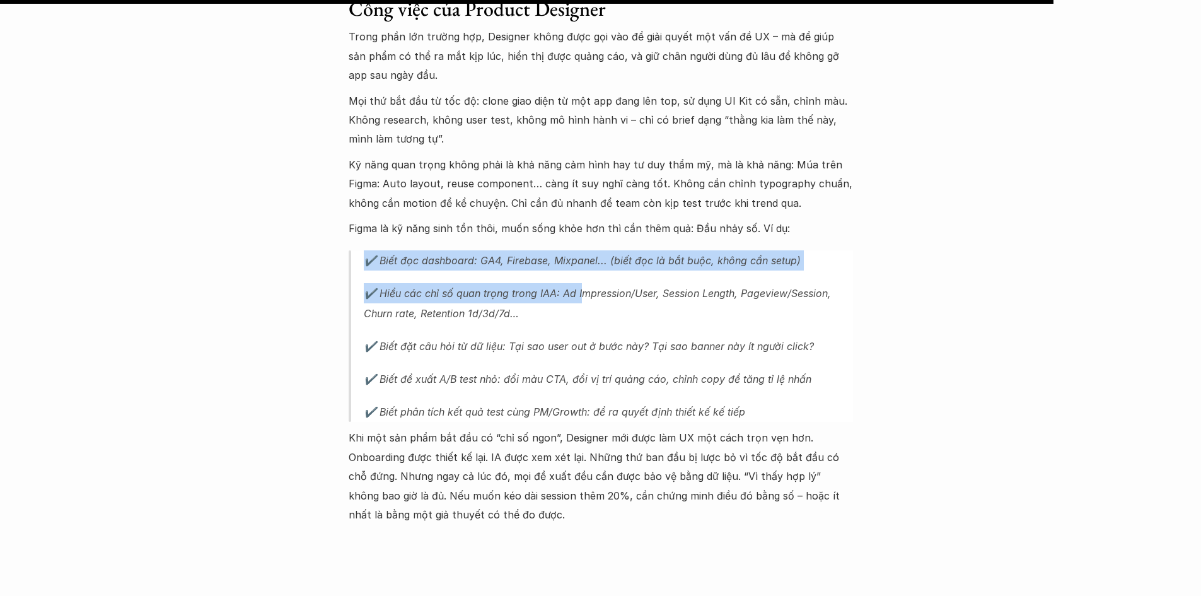
drag, startPoint x: 351, startPoint y: 247, endPoint x: 583, endPoint y: 257, distance: 232.3
click at [583, 257] on blockquote "✔️ Biết đọc dashboard: GA4, Firebase, Mixpanel... (biết đọc là bắt buộc, không …" at bounding box center [601, 336] width 505 height 172
click at [583, 283] on p "✔️ Hiểu các chỉ số quan trọng trong IAA: Ad Impression/User, Session Length, Pa…" at bounding box center [608, 303] width 489 height 40
